Goal: Transaction & Acquisition: Download file/media

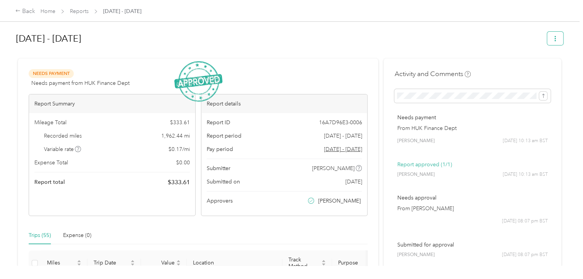
click at [557, 37] on button "button" at bounding box center [556, 38] width 16 height 13
click at [450, 48] on div "[DATE] - [DATE]" at bounding box center [279, 39] width 526 height 20
click at [336, 49] on div "[DATE] - [DATE]" at bounding box center [290, 40] width 548 height 23
click at [555, 37] on icon "button" at bounding box center [555, 38] width 5 height 5
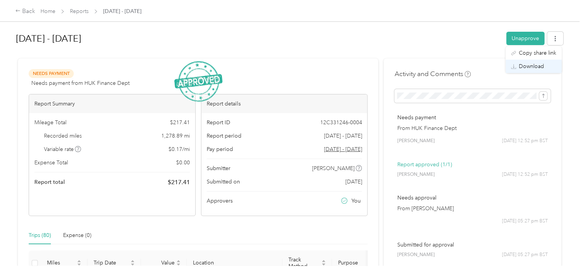
click at [529, 65] on span "Download" at bounding box center [531, 66] width 25 height 8
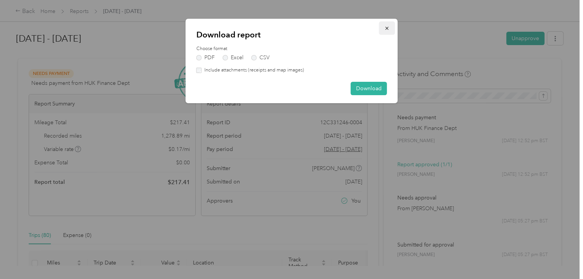
click at [388, 27] on icon "button" at bounding box center [387, 28] width 5 height 5
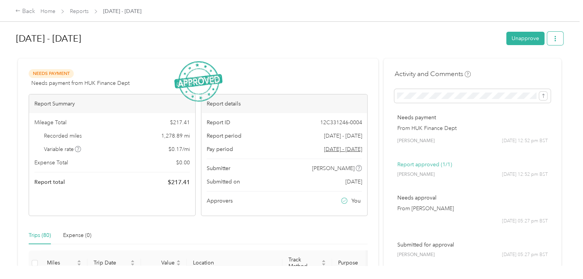
click at [556, 37] on icon "button" at bounding box center [555, 38] width 5 height 5
drag, startPoint x: 533, startPoint y: 66, endPoint x: 509, endPoint y: 67, distance: 24.1
click at [533, 66] on span "Download" at bounding box center [531, 66] width 25 height 8
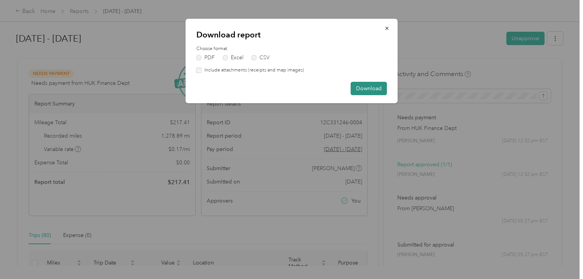
click at [366, 84] on button "Download" at bounding box center [369, 88] width 36 height 13
